Goal: Task Accomplishment & Management: Manage account settings

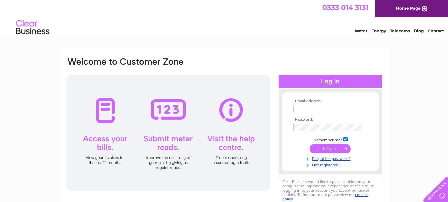
type input "[EMAIL_ADDRESS][DOMAIN_NAME]"
click at [348, 115] on td at bounding box center [329, 115] width 77 height 3
click at [406, 32] on link "Telecoms" at bounding box center [400, 30] width 20 height 5
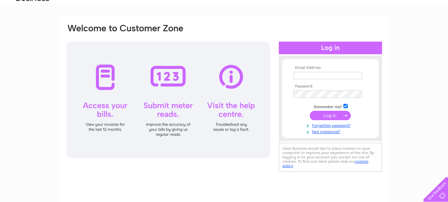
type input "lancashirelightservices@gmail.com"
click at [347, 116] on input "submit" at bounding box center [329, 115] width 41 height 9
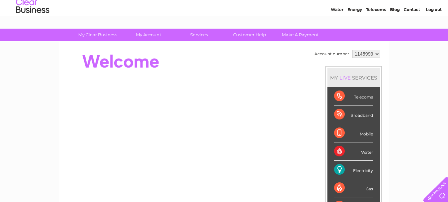
scroll to position [33, 0]
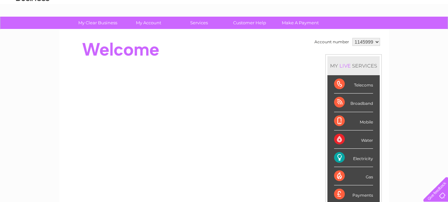
click at [359, 89] on div "Telecoms" at bounding box center [353, 84] width 39 height 18
click at [366, 78] on div "Telecoms" at bounding box center [353, 84] width 39 height 18
click at [365, 83] on div "Telecoms" at bounding box center [353, 84] width 39 height 18
drag, startPoint x: 363, startPoint y: 86, endPoint x: 315, endPoint y: 82, distance: 48.1
click at [362, 86] on div "Telecoms" at bounding box center [353, 84] width 39 height 18
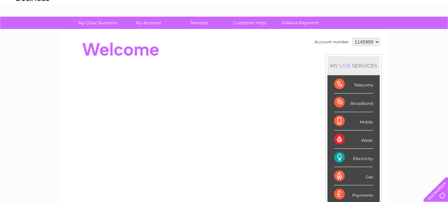
click at [341, 83] on div "Telecoms" at bounding box center [353, 84] width 39 height 18
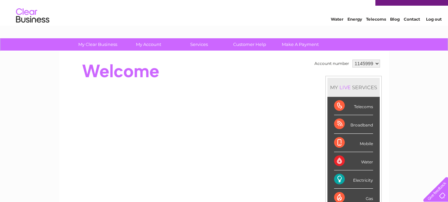
scroll to position [0, 0]
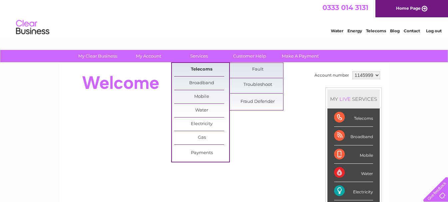
click at [200, 70] on link "Telecoms" at bounding box center [201, 69] width 55 height 13
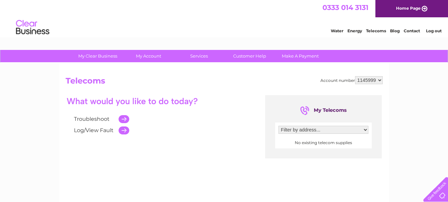
click at [353, 128] on select "Filter by address..." at bounding box center [323, 130] width 90 height 8
click at [380, 82] on select "1145999" at bounding box center [369, 80] width 28 height 8
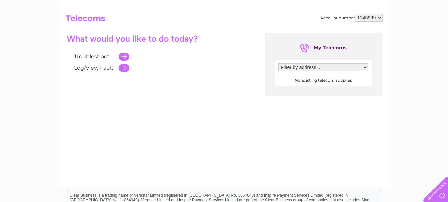
scroll to position [67, 0]
